Goal: Entertainment & Leisure: Consume media (video, audio)

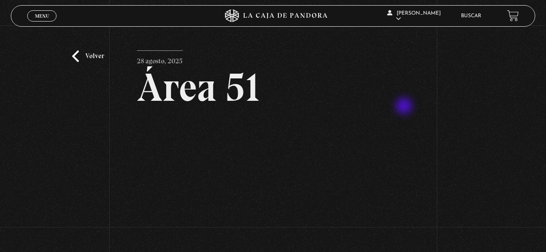
scroll to position [85, 0]
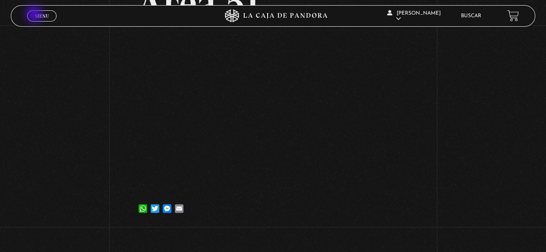
click at [35, 15] on span "Menu" at bounding box center [42, 15] width 14 height 5
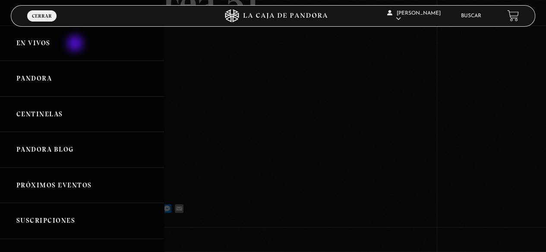
click at [76, 44] on link "En vivos" at bounding box center [82, 43] width 164 height 36
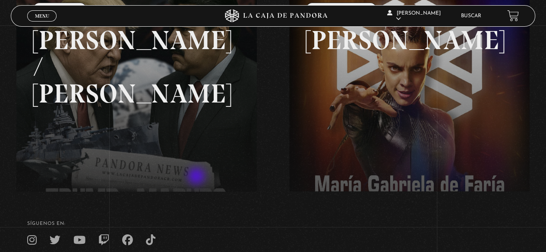
scroll to position [129, 0]
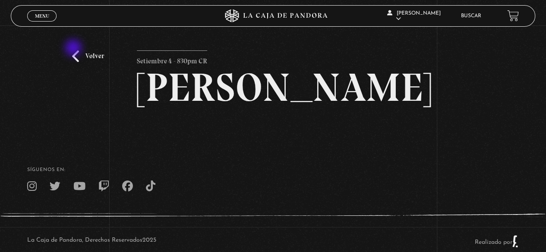
click at [74, 49] on div "Volver Setiembre 4 - 830pm CR Maria Gabriela de Faria" at bounding box center [273, 81] width 546 height 112
click at [88, 56] on link "Volver" at bounding box center [88, 56] width 32 height 12
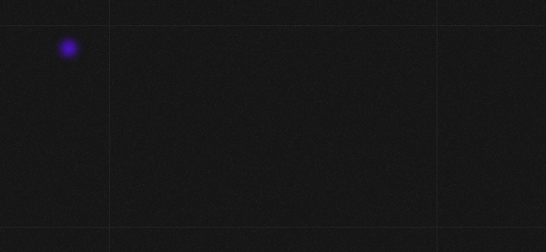
scroll to position [129, 0]
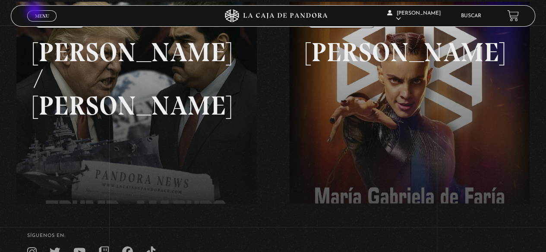
click at [35, 12] on link "Menu Cerrar" at bounding box center [41, 15] width 29 height 11
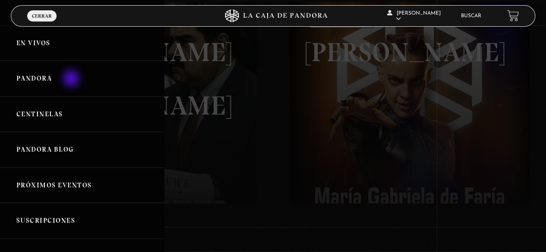
click at [72, 80] on link "Pandora" at bounding box center [82, 79] width 164 height 36
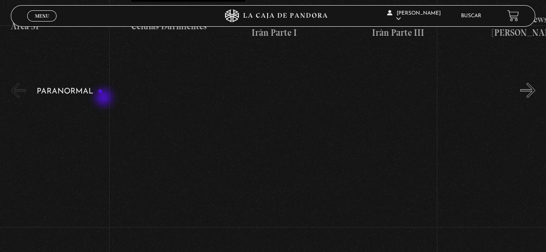
scroll to position [431, 0]
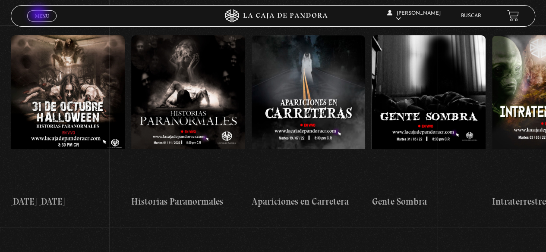
click at [39, 15] on span "Menu" at bounding box center [42, 15] width 14 height 5
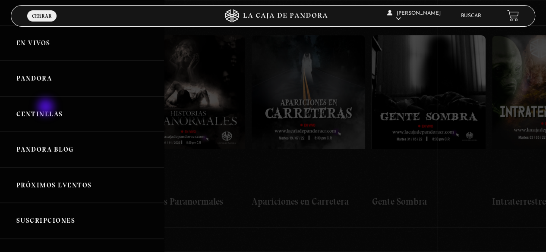
click at [47, 109] on link "Centinelas" at bounding box center [82, 115] width 164 height 36
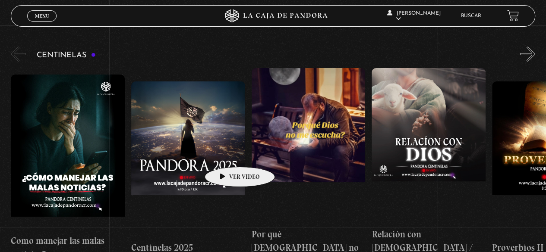
scroll to position [129, 0]
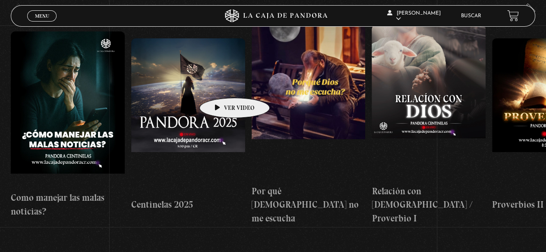
click at [221, 85] on figure at bounding box center [188, 115] width 114 height 155
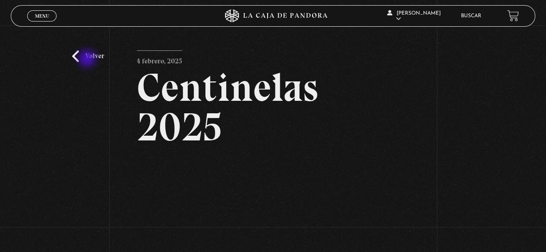
click at [88, 60] on link "Volver" at bounding box center [88, 56] width 32 height 12
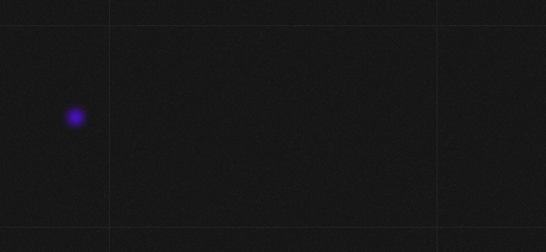
scroll to position [129, 0]
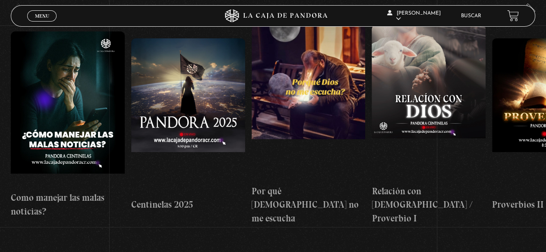
click at [46, 101] on figure at bounding box center [68, 108] width 114 height 155
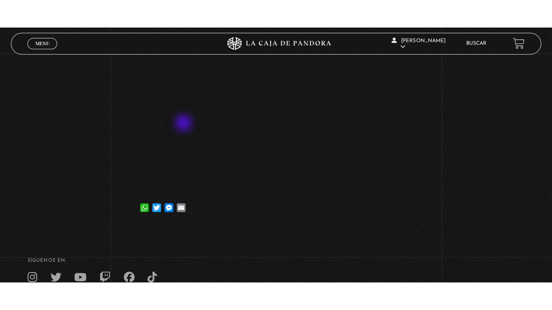
scroll to position [216, 0]
